Goal: Task Accomplishment & Management: Use online tool/utility

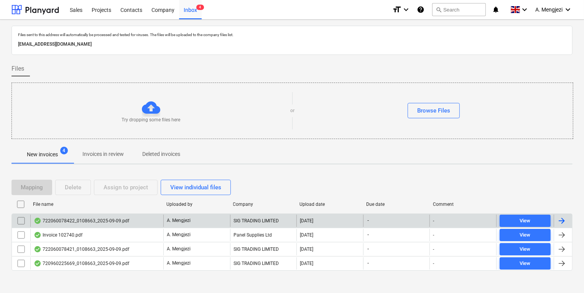
click at [143, 217] on div "722060078422_0108663_2025-09-09.pdf" at bounding box center [96, 220] width 133 height 12
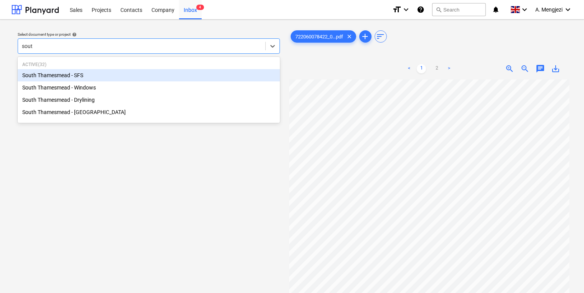
type input "south"
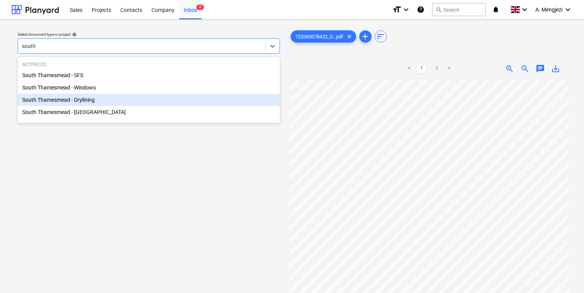
click at [160, 105] on div "South Thamesmead - Drylining" at bounding box center [149, 100] width 262 height 12
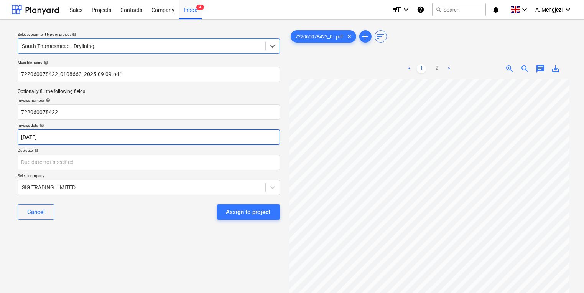
click at [151, 141] on body "Sales Projects Contacts Company Inbox 4 format_size keyboard_arrow_down help se…" at bounding box center [292, 146] width 584 height 293
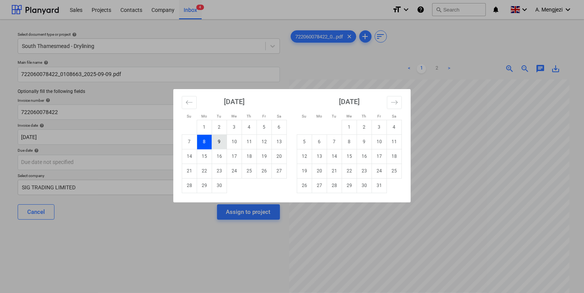
click at [219, 143] on td "9" at bounding box center [219, 141] width 15 height 15
type input "[DATE]"
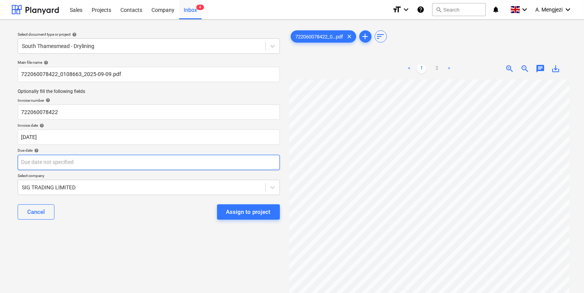
click at [213, 164] on body "Sales Projects Contacts Company Inbox 4 format_size keyboard_arrow_down help se…" at bounding box center [292, 146] width 584 height 293
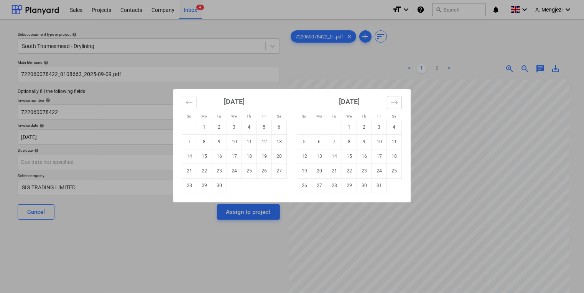
click at [393, 102] on icon "Move forward to switch to the next month." at bounding box center [394, 102] width 7 height 4
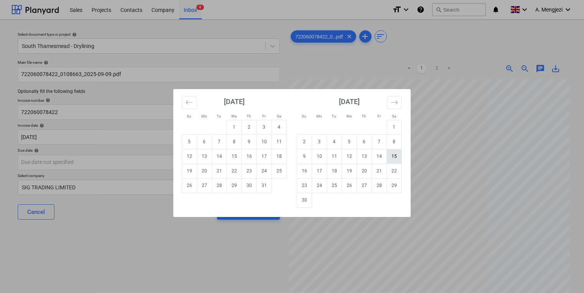
click at [390, 155] on td "15" at bounding box center [394, 156] width 15 height 15
type input "[DATE]"
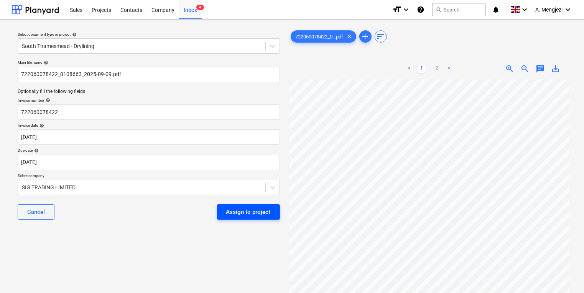
click at [256, 207] on div "Assign to project" at bounding box center [248, 212] width 44 height 10
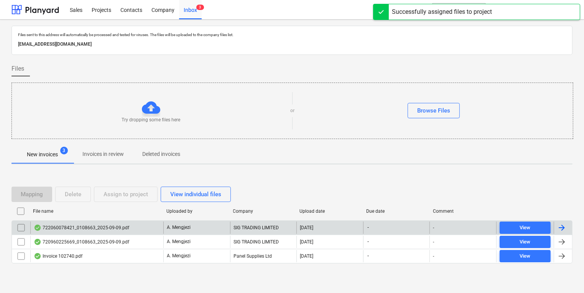
click at [222, 226] on div "A. Mengjezi" at bounding box center [196, 227] width 67 height 12
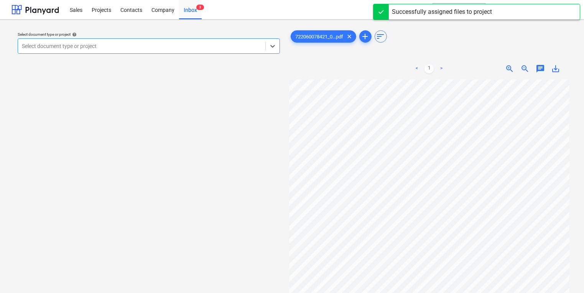
click at [173, 44] on div at bounding box center [142, 46] width 240 height 8
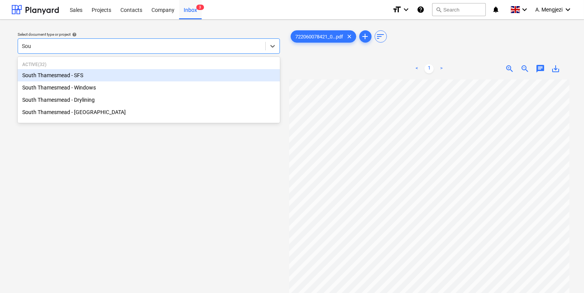
type input "Sout"
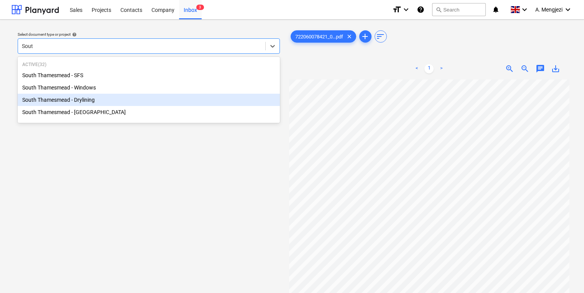
click at [180, 105] on div "South Thamesmead - Drylining" at bounding box center [149, 100] width 262 height 12
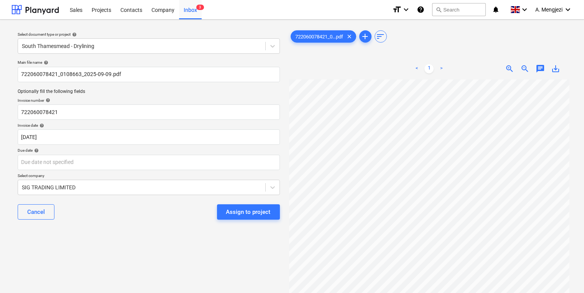
click at [175, 147] on div "Main file name help 722060078421_0108663_2025-09-09.pdf Optionally fill the fol…" at bounding box center [149, 143] width 269 height 172
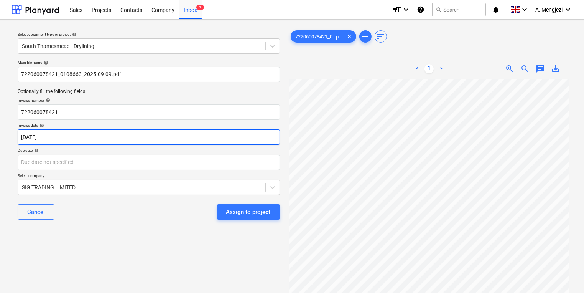
click at [175, 143] on body "Sales Projects Contacts Company Inbox 3 format_size keyboard_arrow_down help se…" at bounding box center [292, 146] width 584 height 293
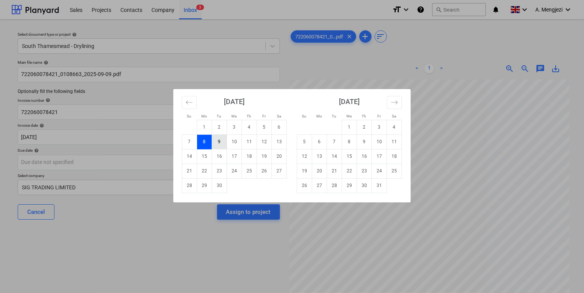
click at [224, 145] on td "9" at bounding box center [219, 141] width 15 height 15
type input "[DATE]"
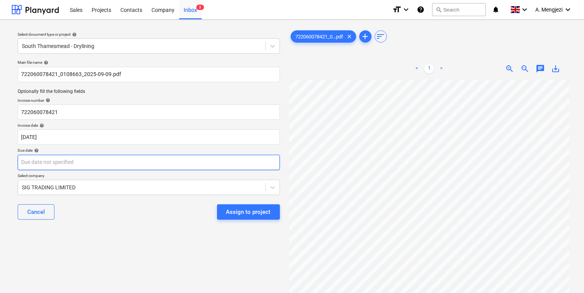
click at [218, 161] on body "Sales Projects Contacts Company Inbox 3 format_size keyboard_arrow_down help se…" at bounding box center [292, 146] width 584 height 293
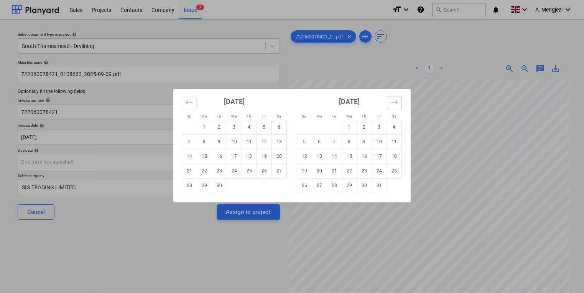
click at [396, 104] on icon "Move forward to switch to the next month." at bounding box center [394, 102] width 7 height 7
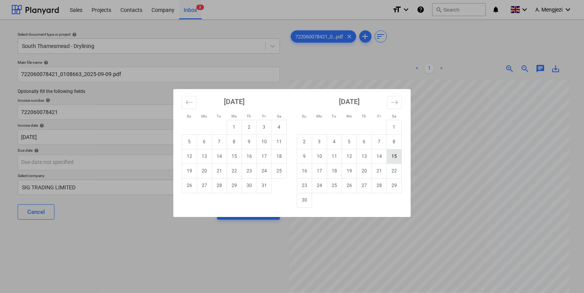
click at [395, 157] on td "15" at bounding box center [394, 156] width 15 height 15
type input "[DATE]"
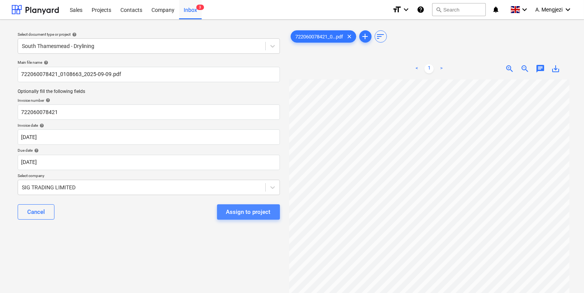
click at [250, 213] on div "Assign to project" at bounding box center [248, 212] width 44 height 10
